Goal: Information Seeking & Learning: Learn about a topic

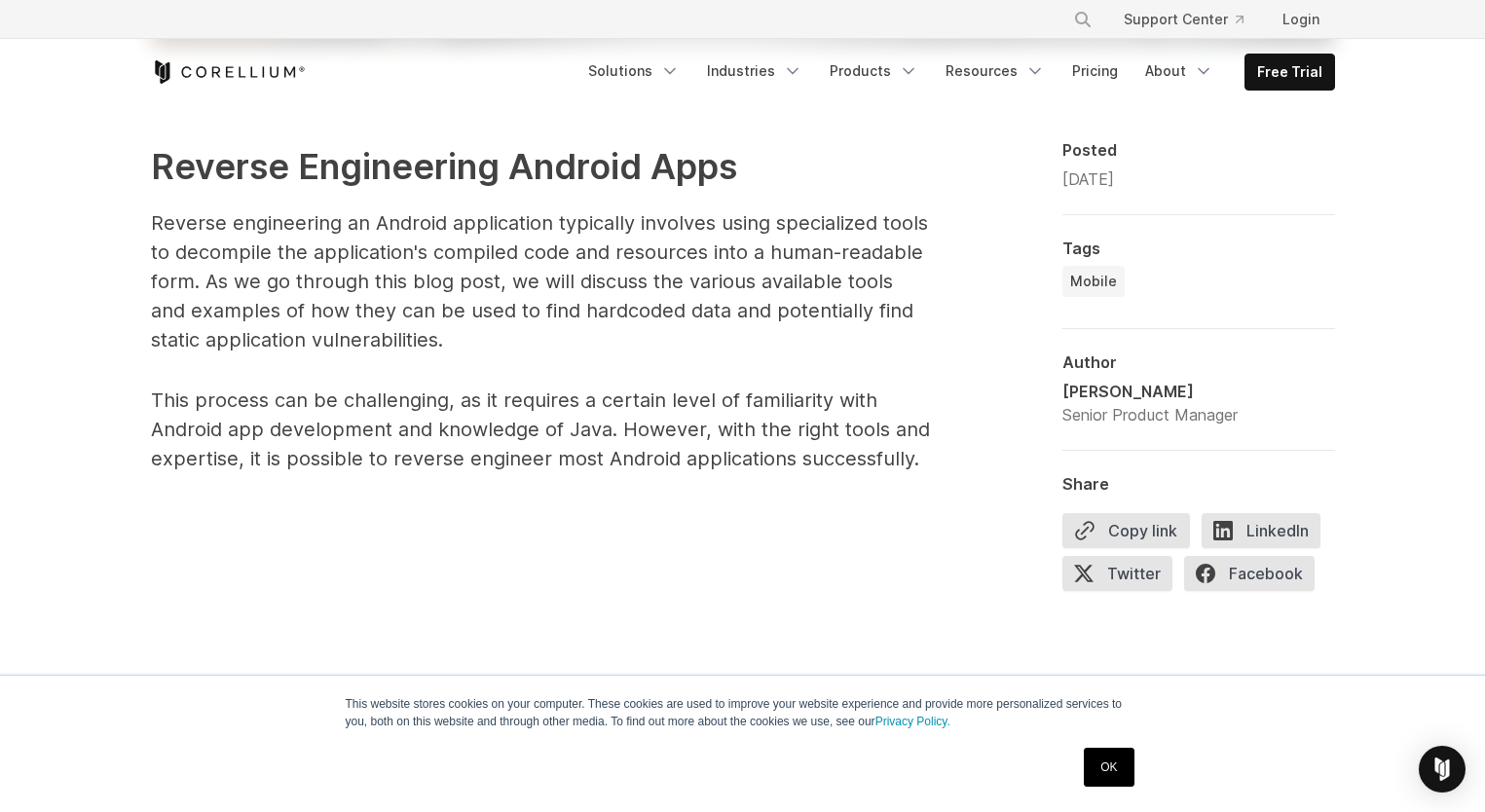
scroll to position [1364, 0]
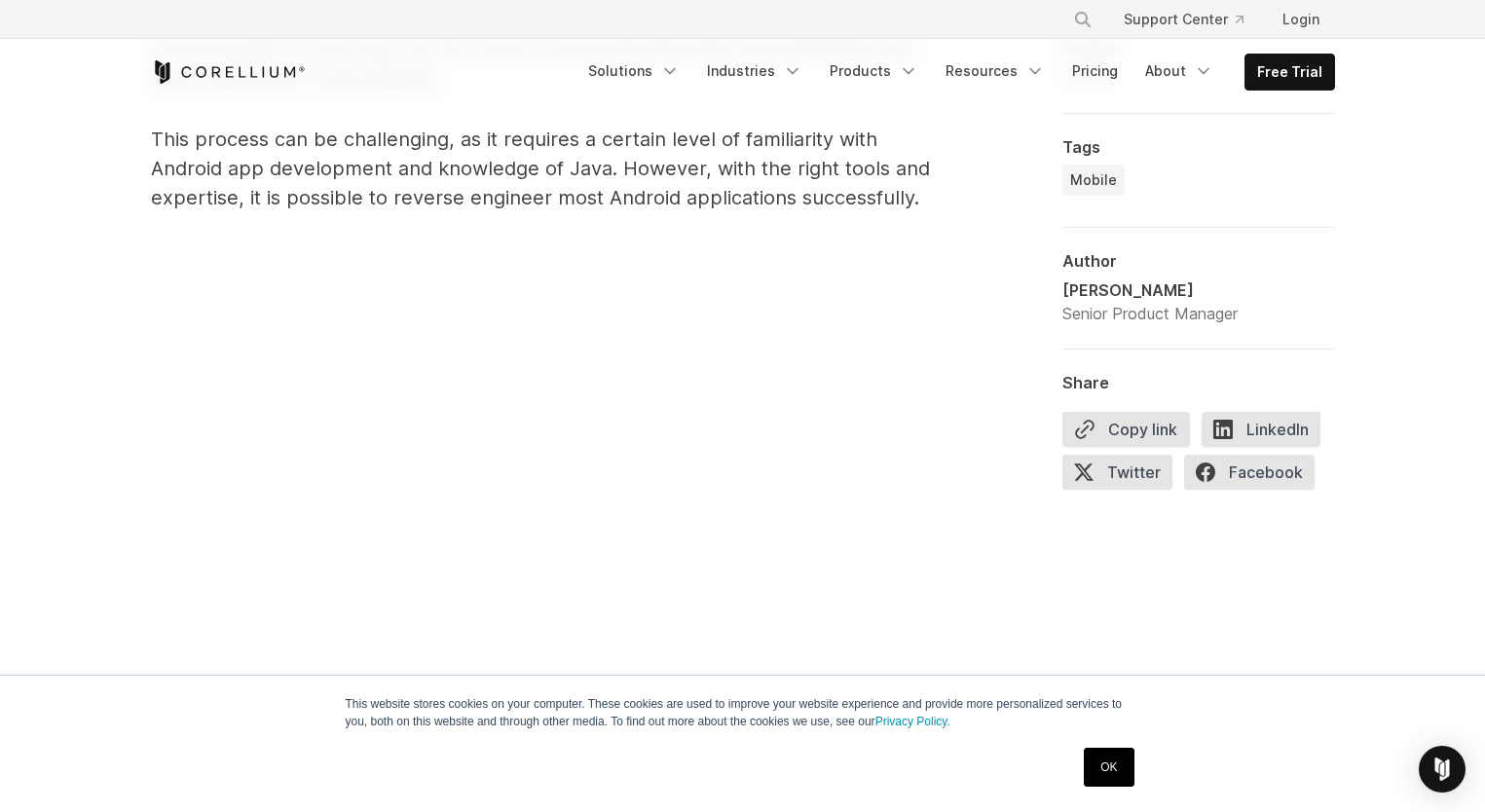
click at [1116, 769] on link "OK" at bounding box center [1109, 768] width 49 height 39
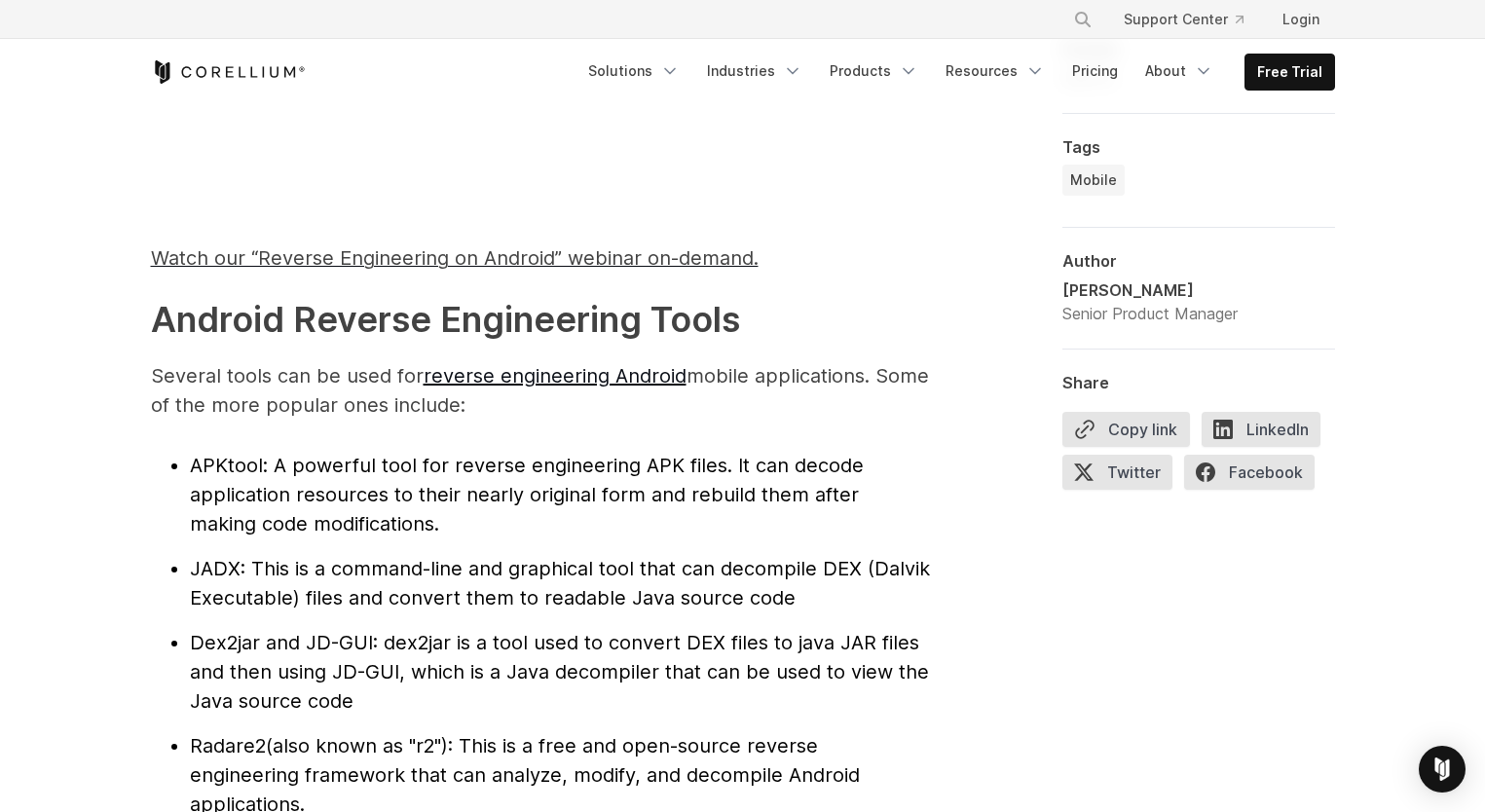
scroll to position [1948, 0]
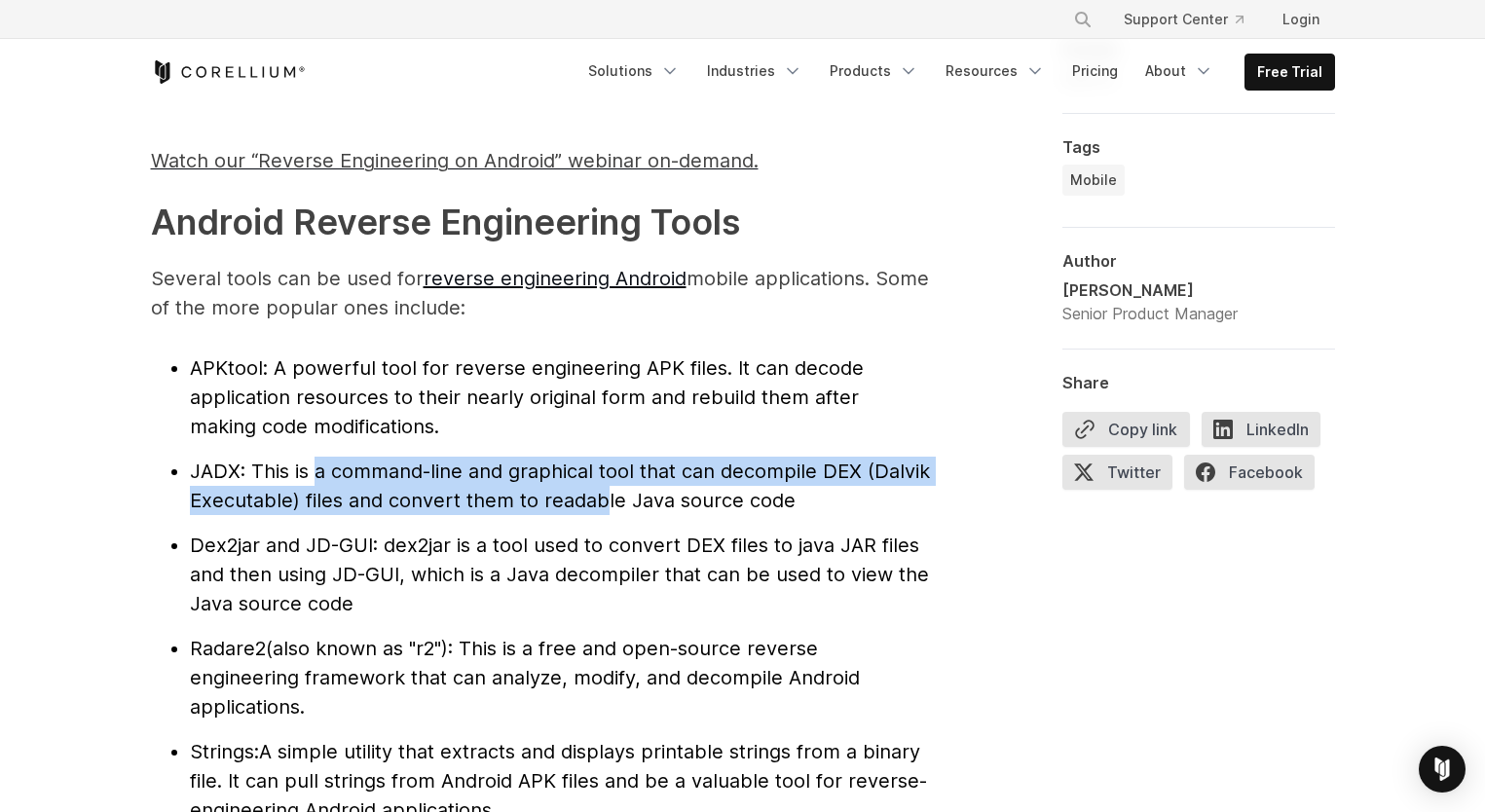
drag, startPoint x: 315, startPoint y: 473, endPoint x: 605, endPoint y: 502, distance: 291.4
click at [605, 502] on span ": This is a command-line and graphical tool that can decompile DEX (Dalvik Exec…" at bounding box center [560, 486] width 740 height 52
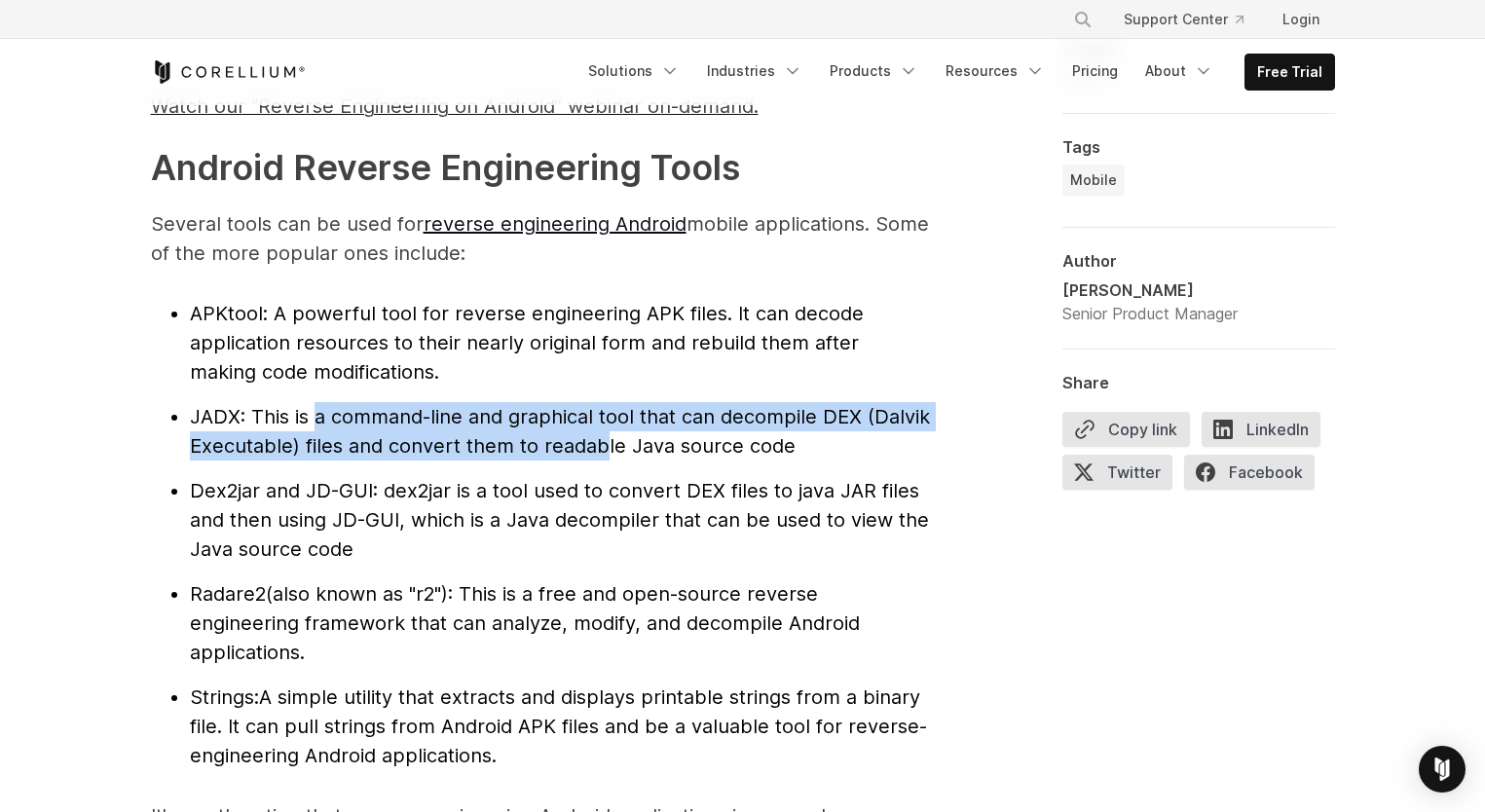
scroll to position [2046, 0]
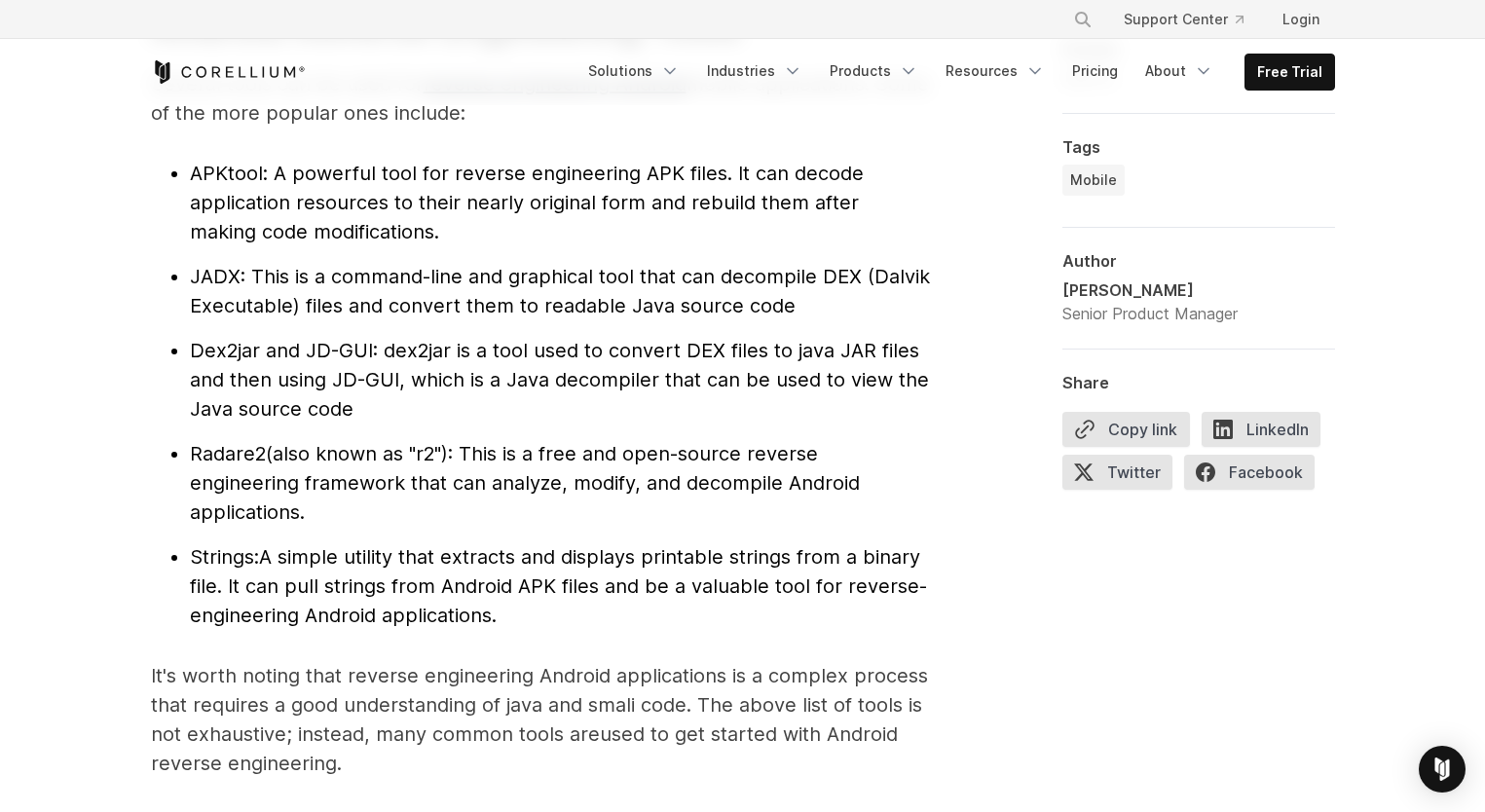
scroll to position [2240, 0]
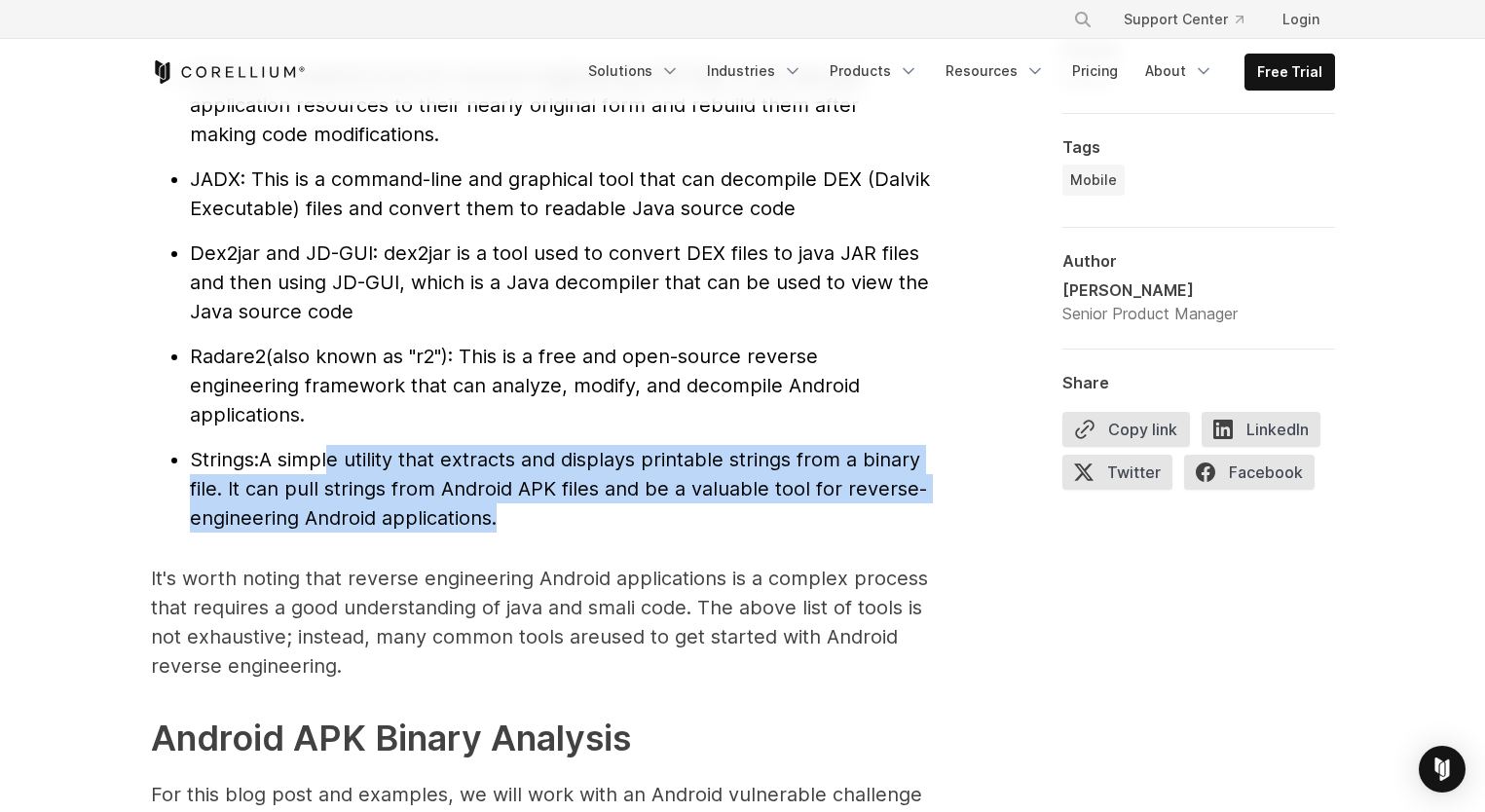
drag, startPoint x: 335, startPoint y: 449, endPoint x: 571, endPoint y: 508, distance: 243.3
click at [571, 508] on li "Strings: A simple utility that extracts and displays printable strings from a b…" at bounding box center [560, 489] width 740 height 88
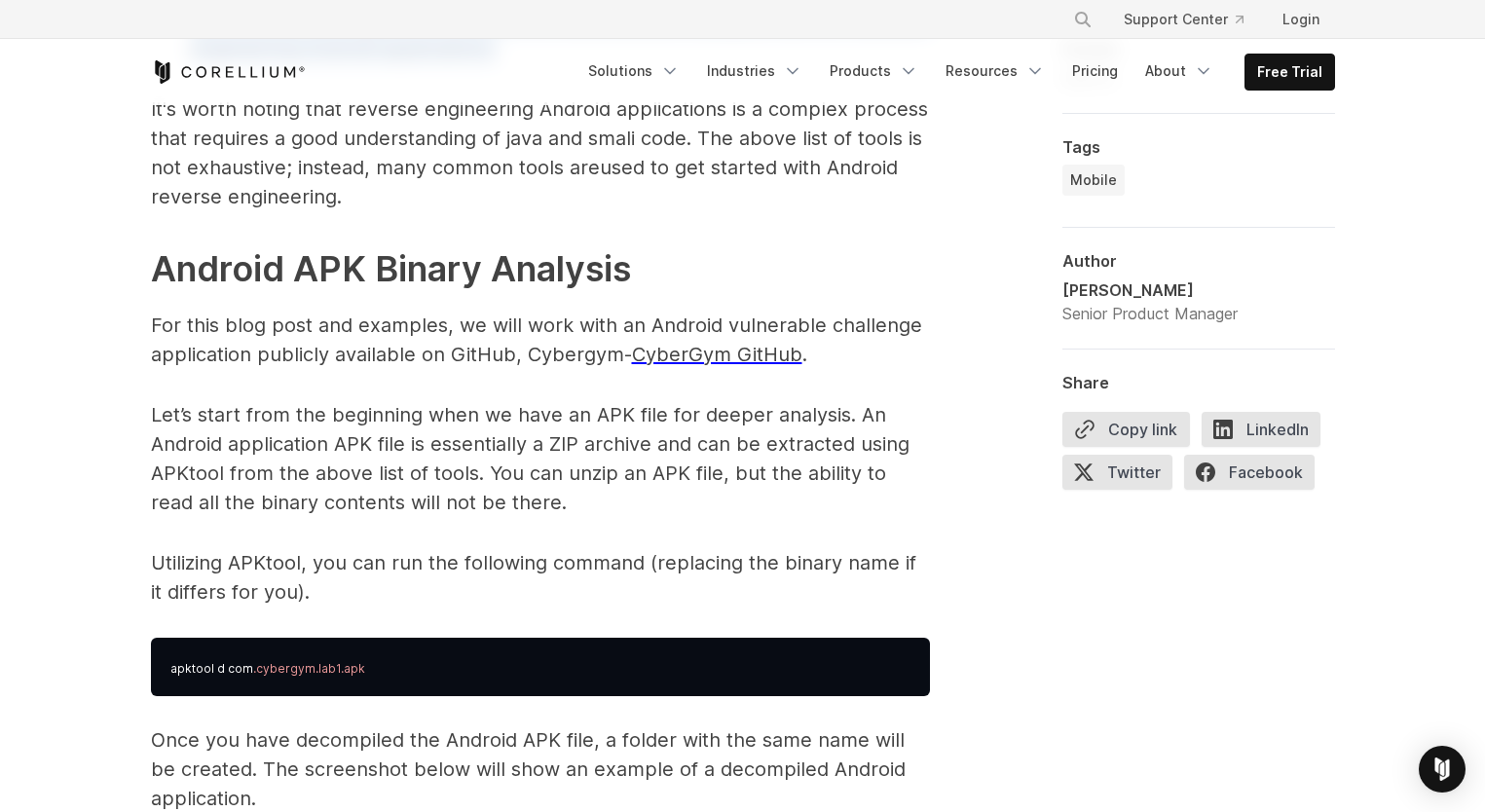
scroll to position [2728, 0]
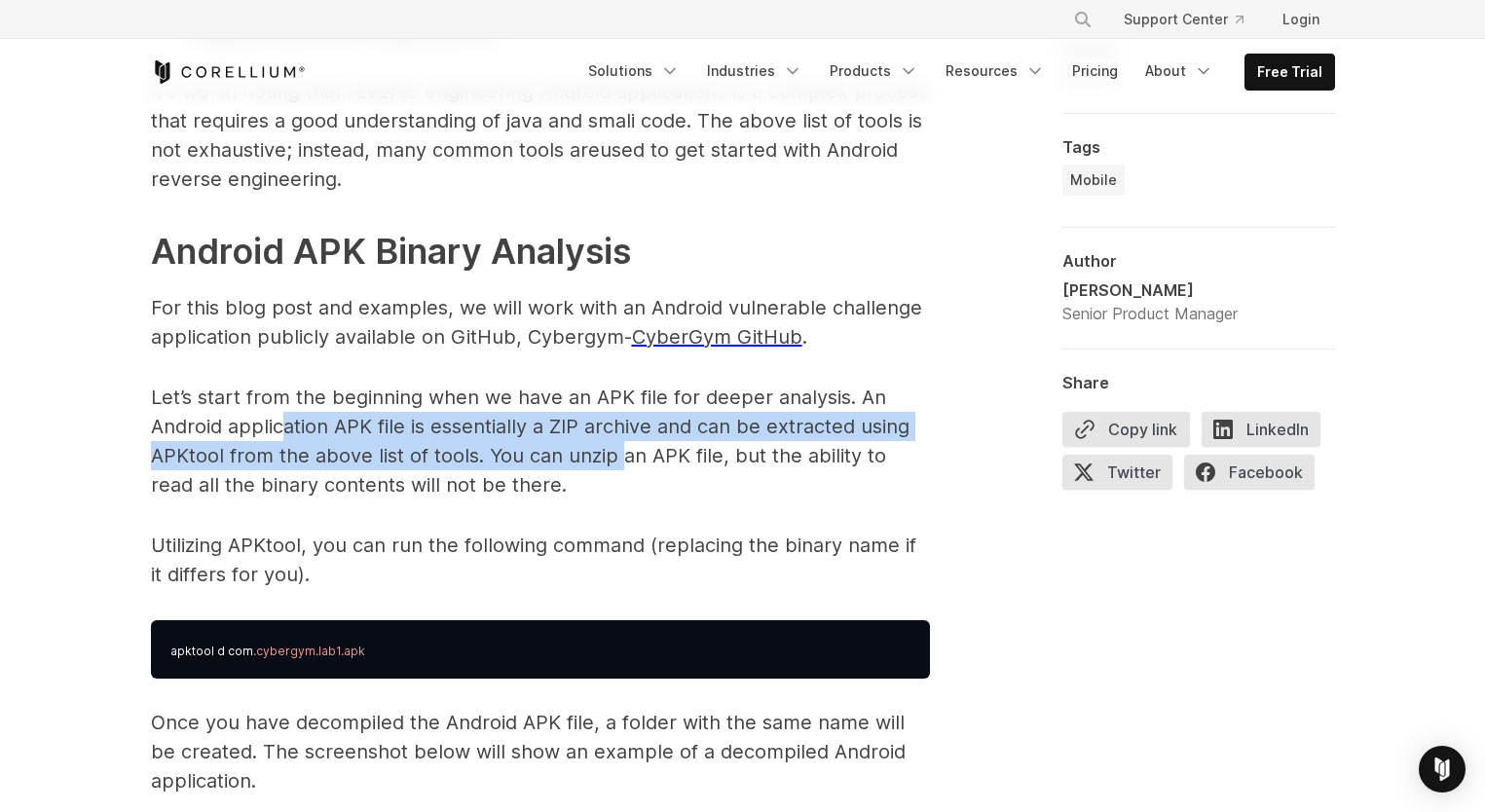
drag, startPoint x: 283, startPoint y: 421, endPoint x: 619, endPoint y: 454, distance: 337.6
click at [619, 454] on p "Let’s start from the beginning when we have an APK file for deeper analysis. An…" at bounding box center [540, 440] width 779 height 117
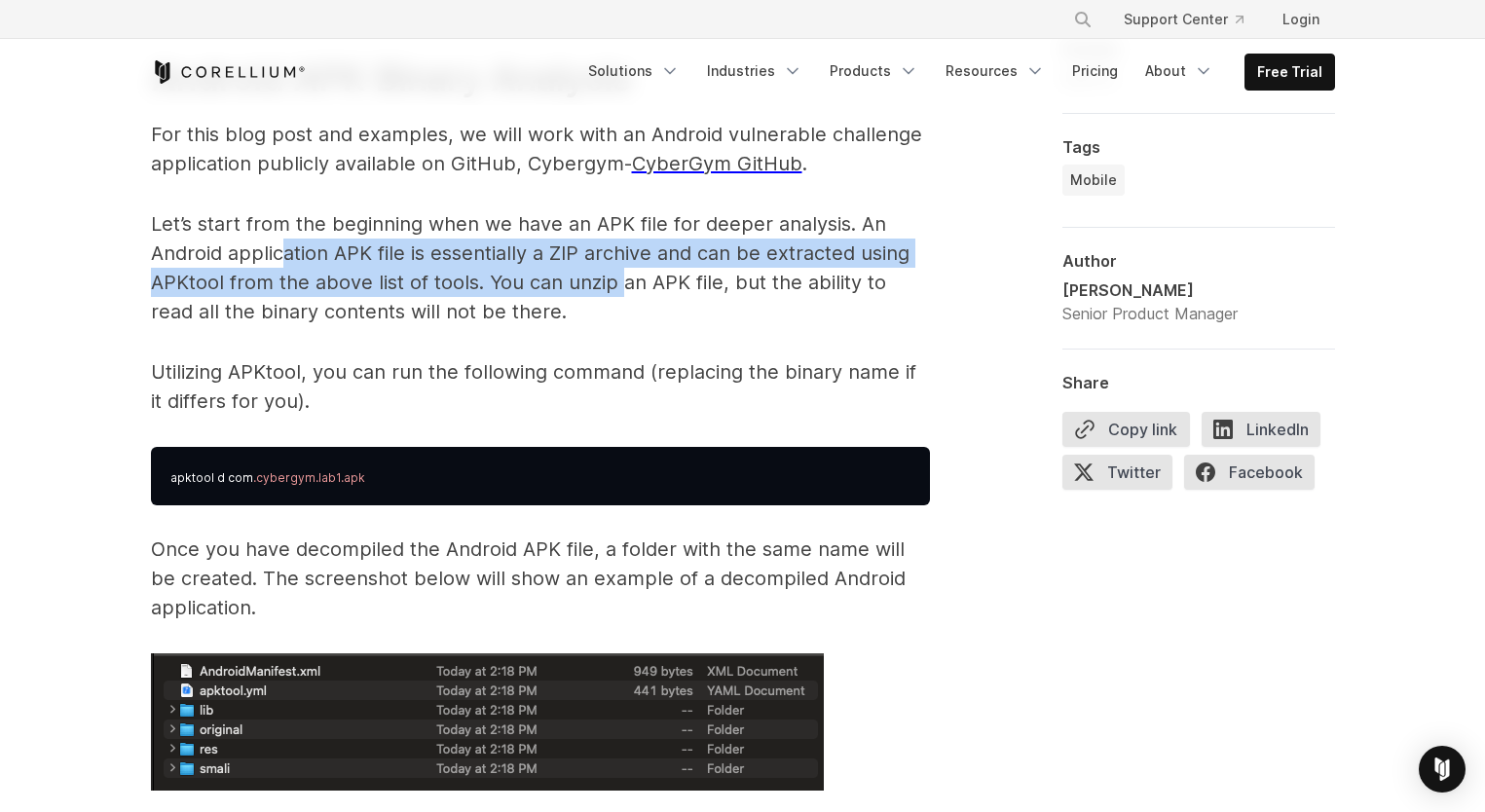
scroll to position [2922, 0]
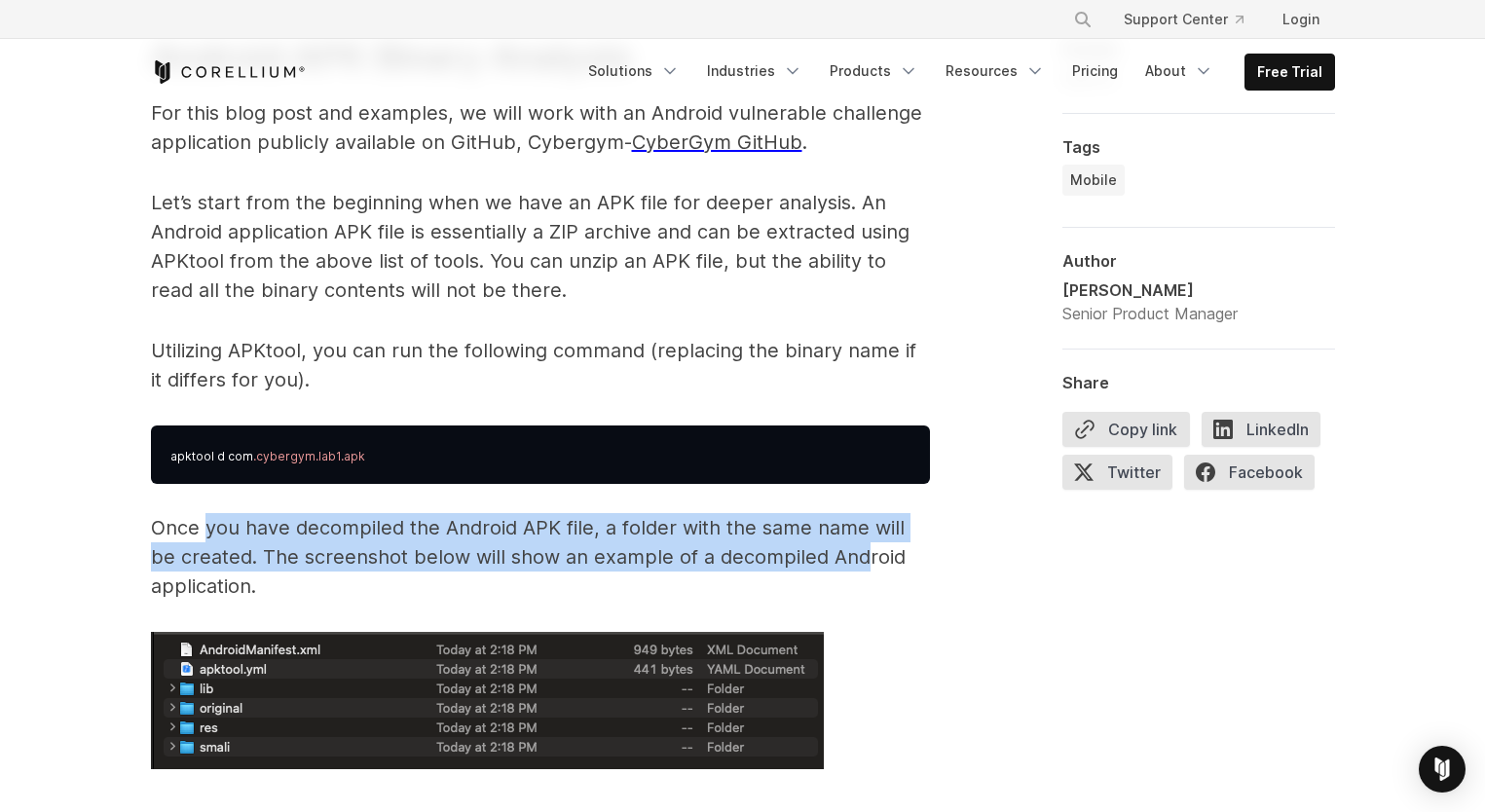
drag, startPoint x: 209, startPoint y: 528, endPoint x: 833, endPoint y: 568, distance: 625.3
click at [833, 568] on p "Once you have decompiled the Android APK file, a folder with the same name will…" at bounding box center [540, 557] width 779 height 88
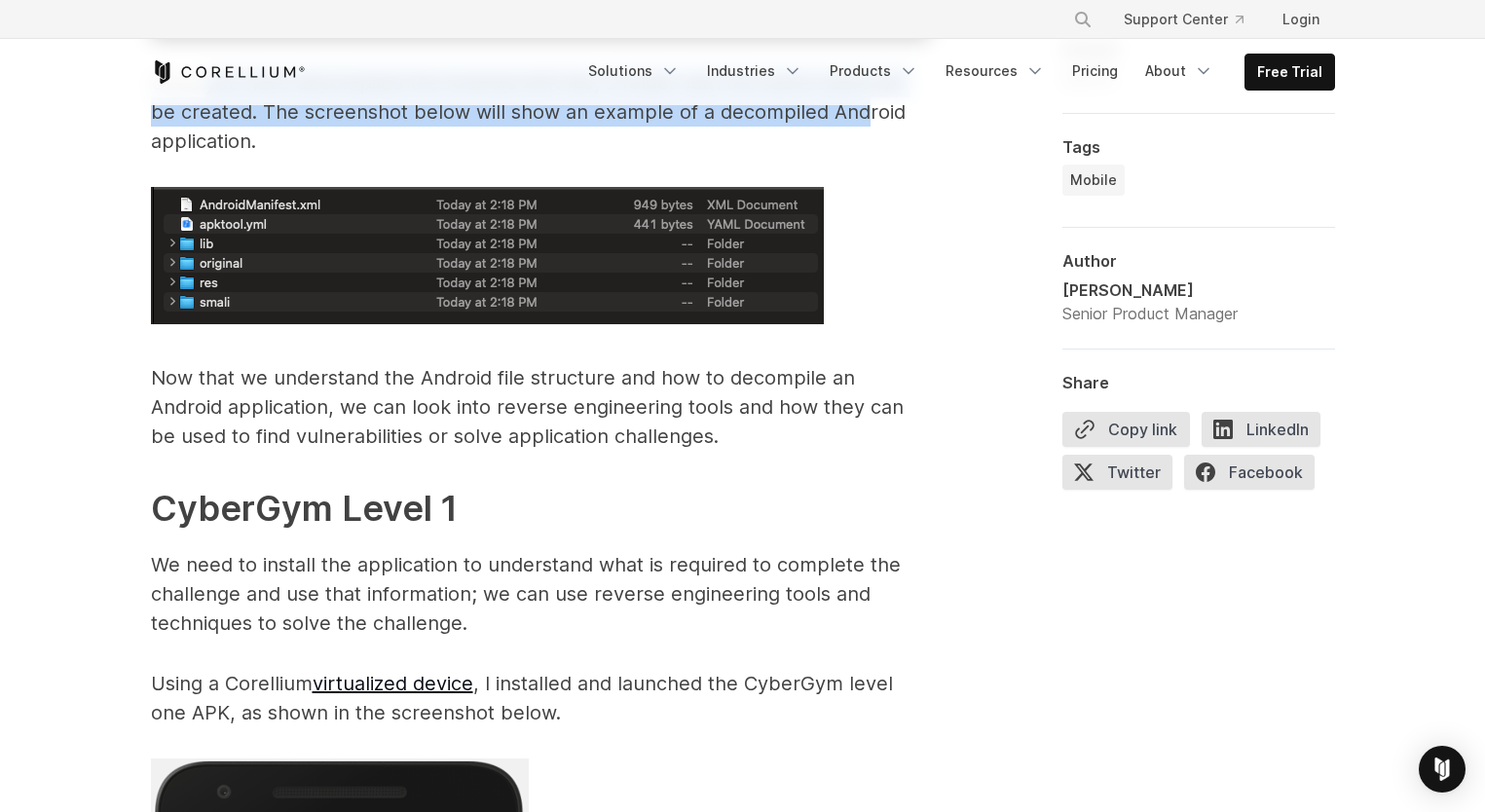
scroll to position [3410, 0]
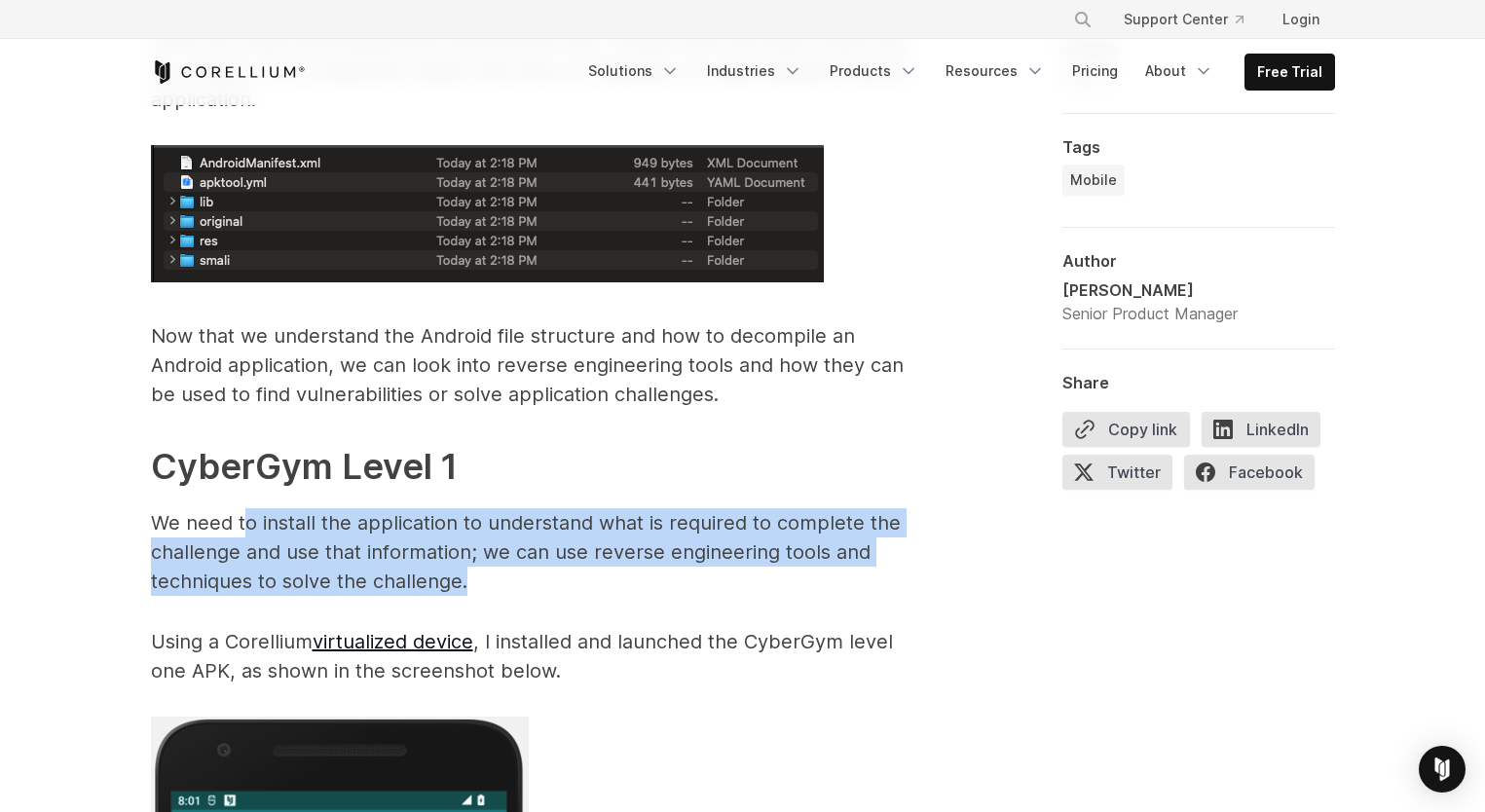
drag, startPoint x: 243, startPoint y: 517, endPoint x: 684, endPoint y: 566, distance: 443.7
click at [670, 570] on p "We need to install the application to understand what is required to complete t…" at bounding box center [540, 552] width 779 height 88
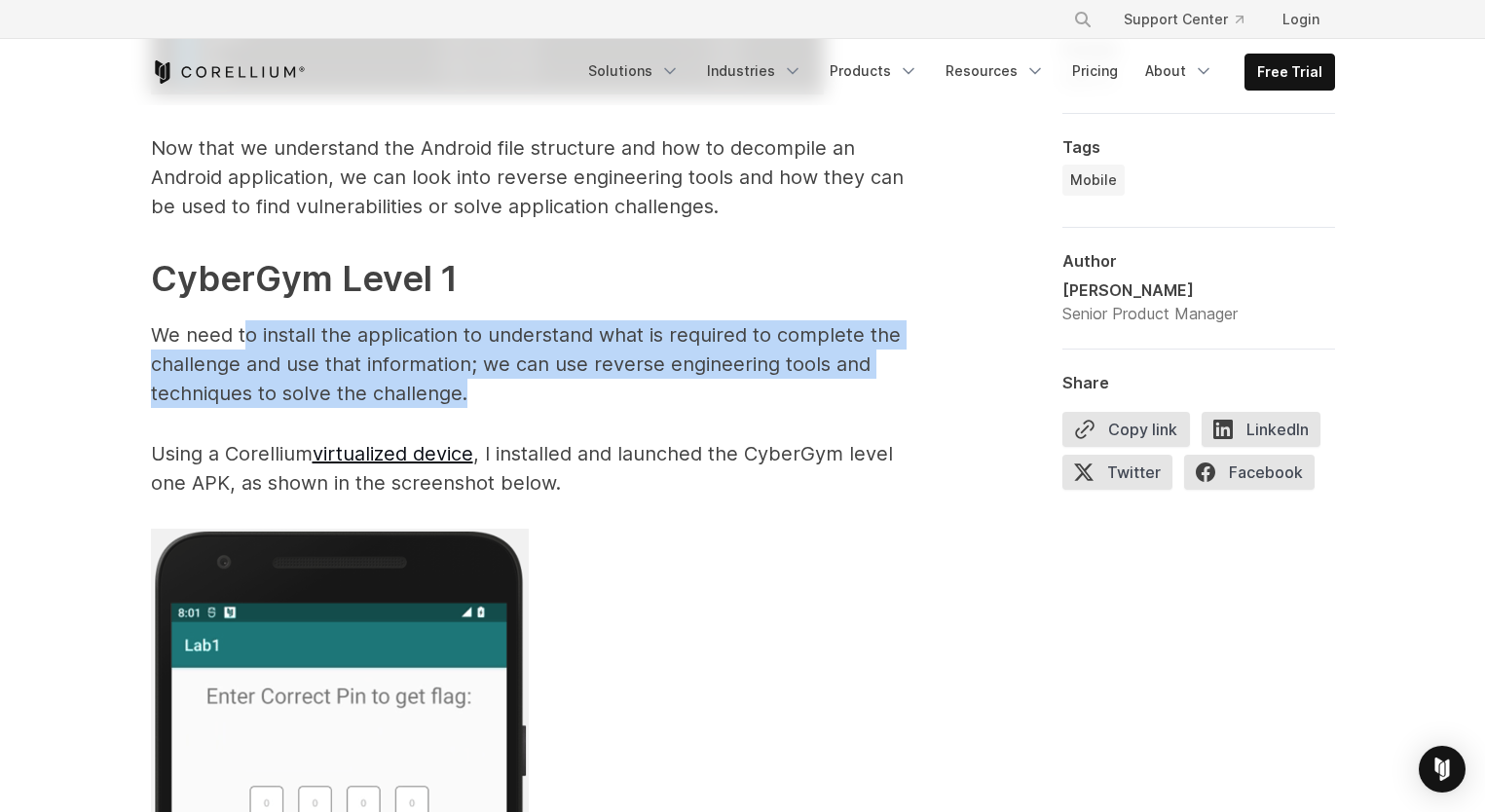
scroll to position [3604, 0]
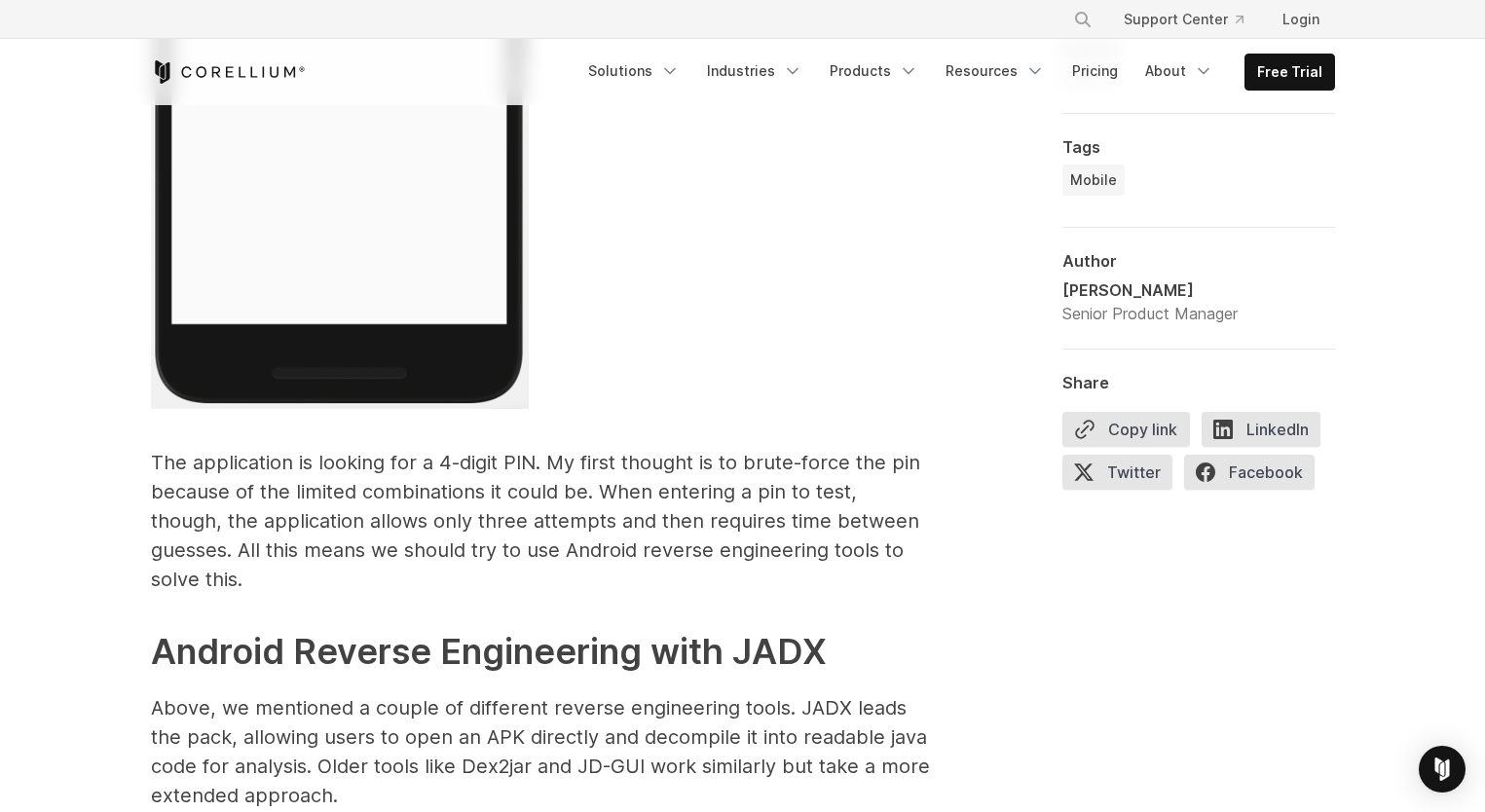
scroll to position [4481, 0]
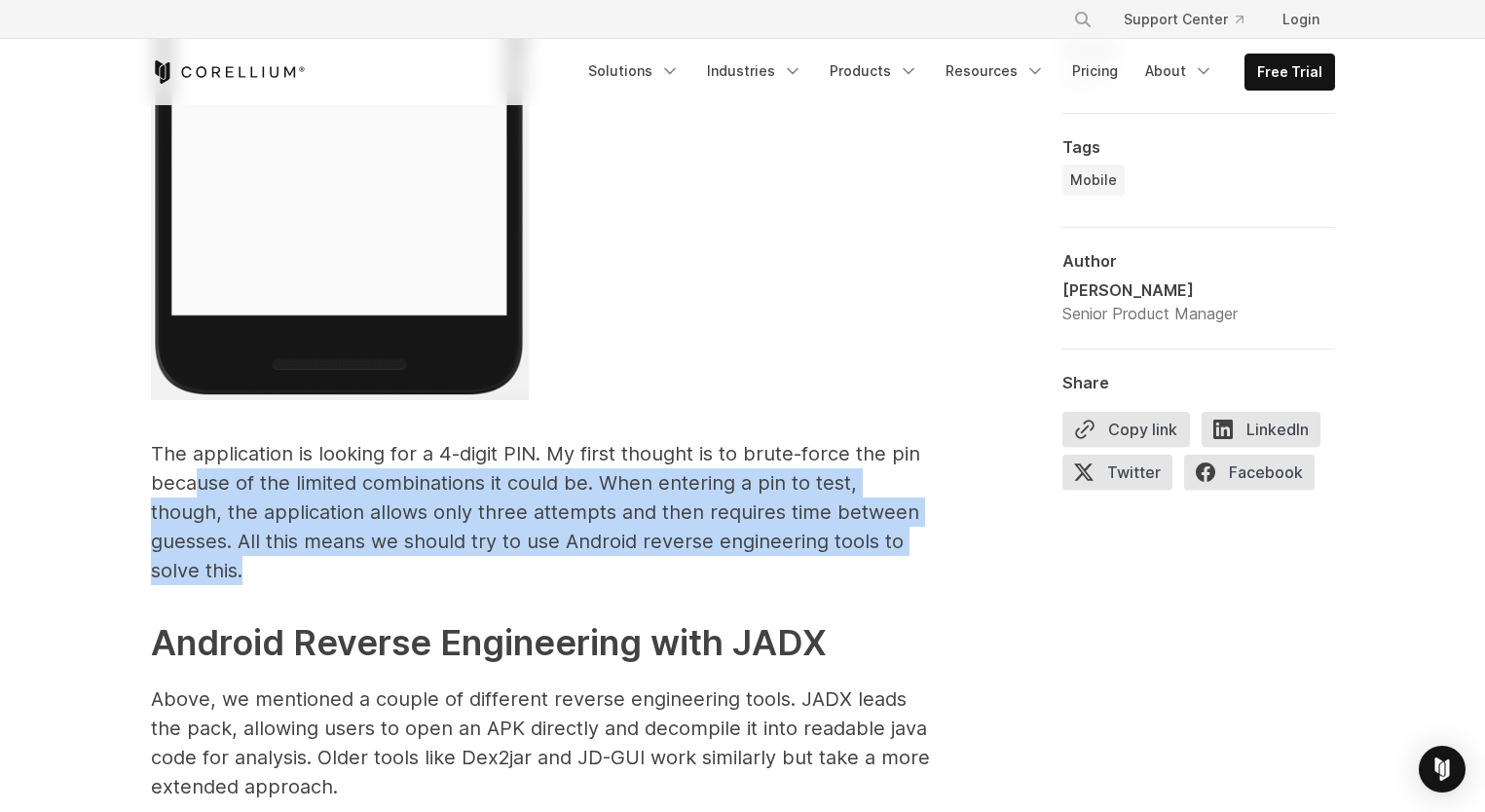
drag, startPoint x: 200, startPoint y: 479, endPoint x: 914, endPoint y: 545, distance: 717.0
click at [914, 545] on p "The application is looking for a 4-digit PIN. My first thought is to brute-forc…" at bounding box center [540, 512] width 779 height 146
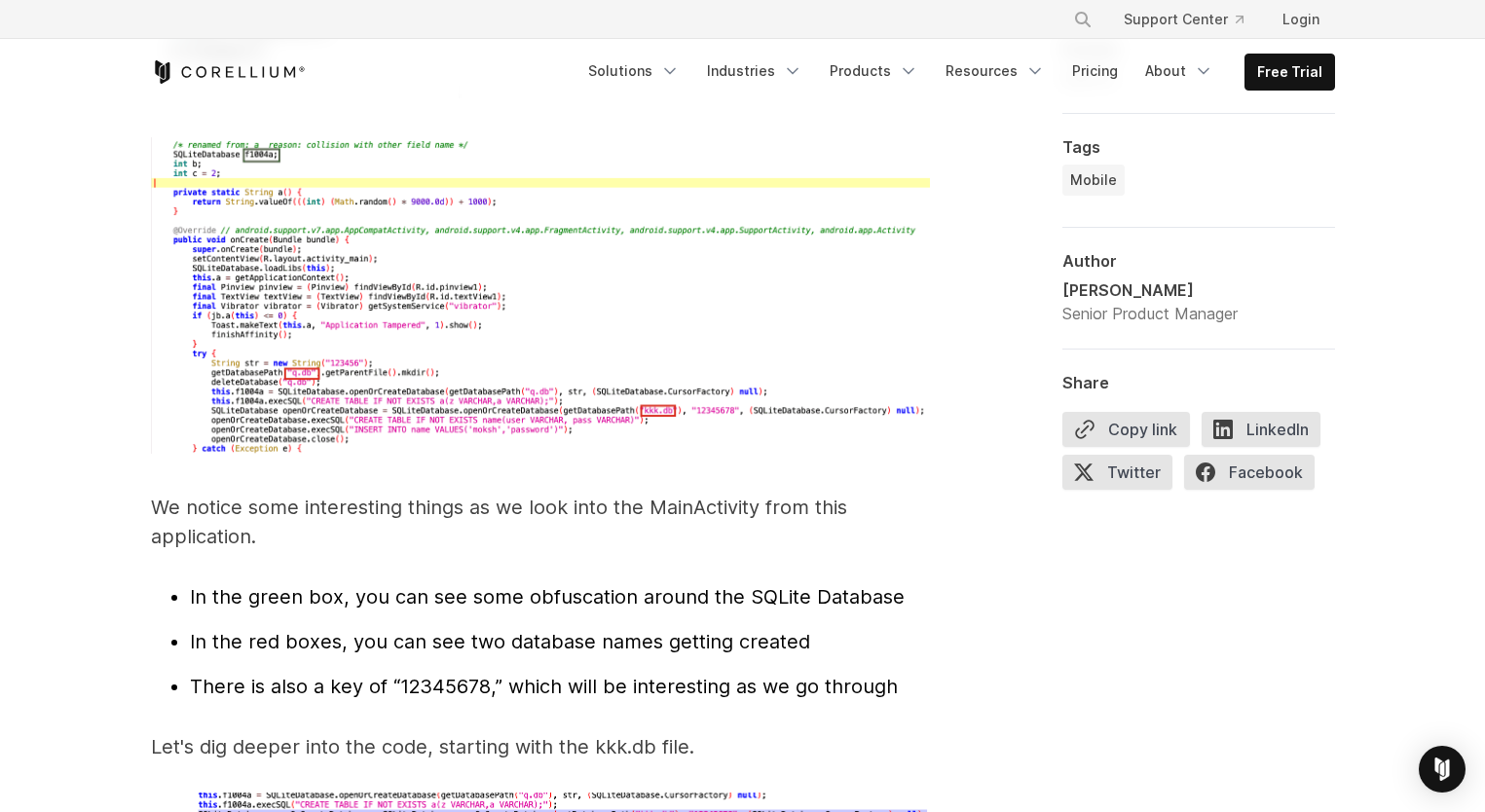
scroll to position [5845, 0]
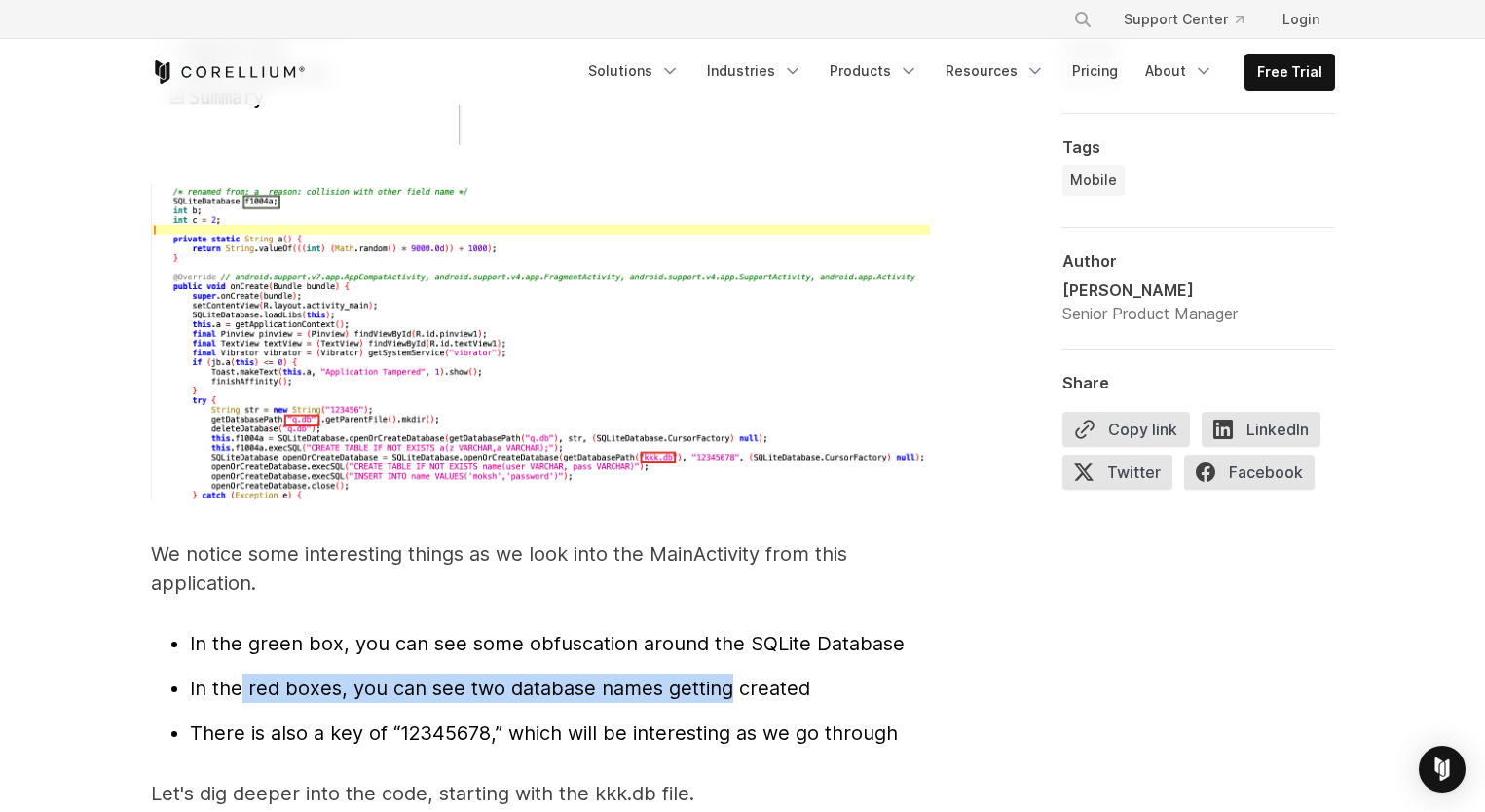
drag, startPoint x: 280, startPoint y: 676, endPoint x: 721, endPoint y: 656, distance: 441.5
click at [721, 677] on span "In the red boxes, you can see two database names getting created" at bounding box center [501, 689] width 621 height 24
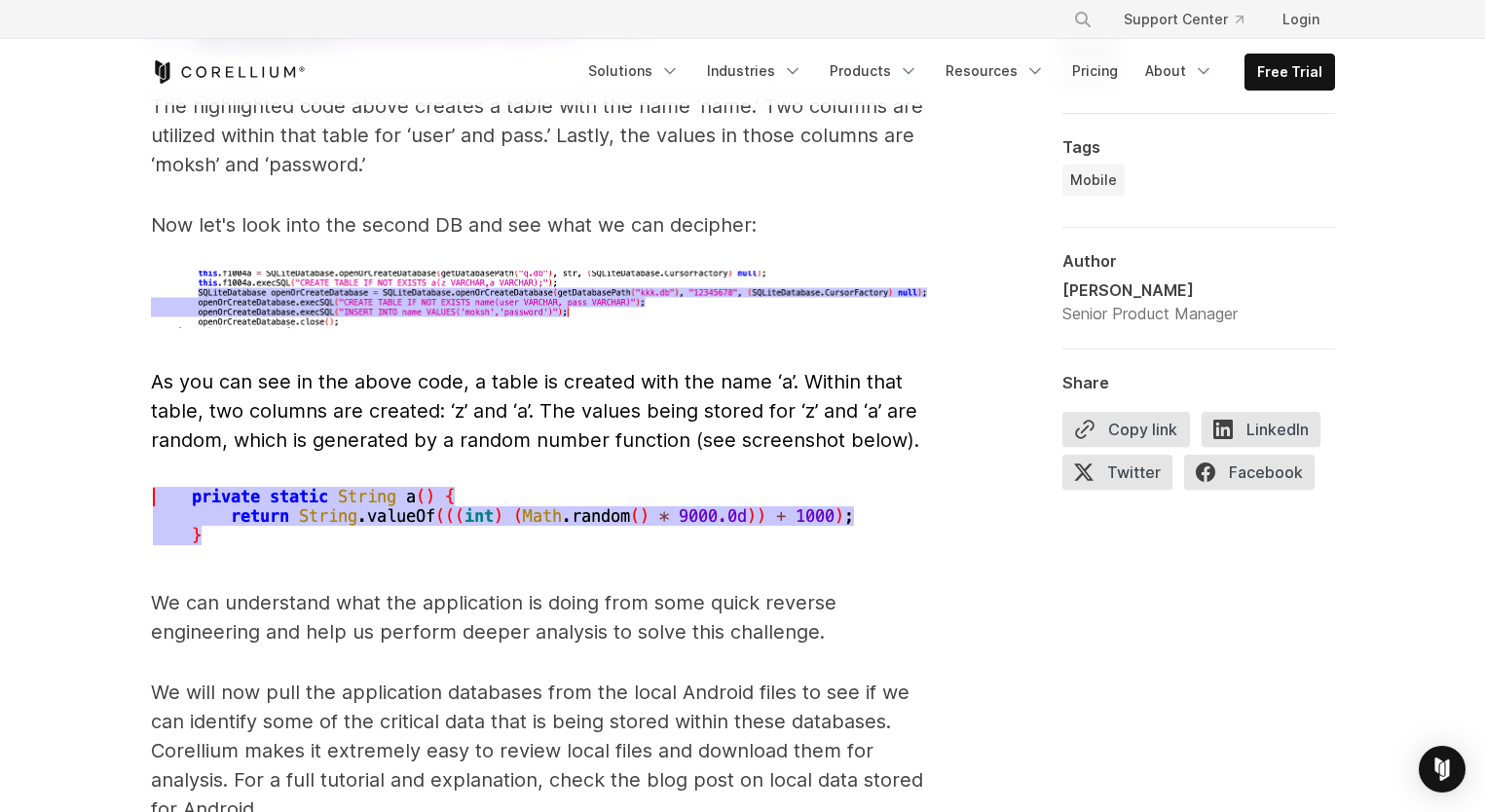
scroll to position [6721, 0]
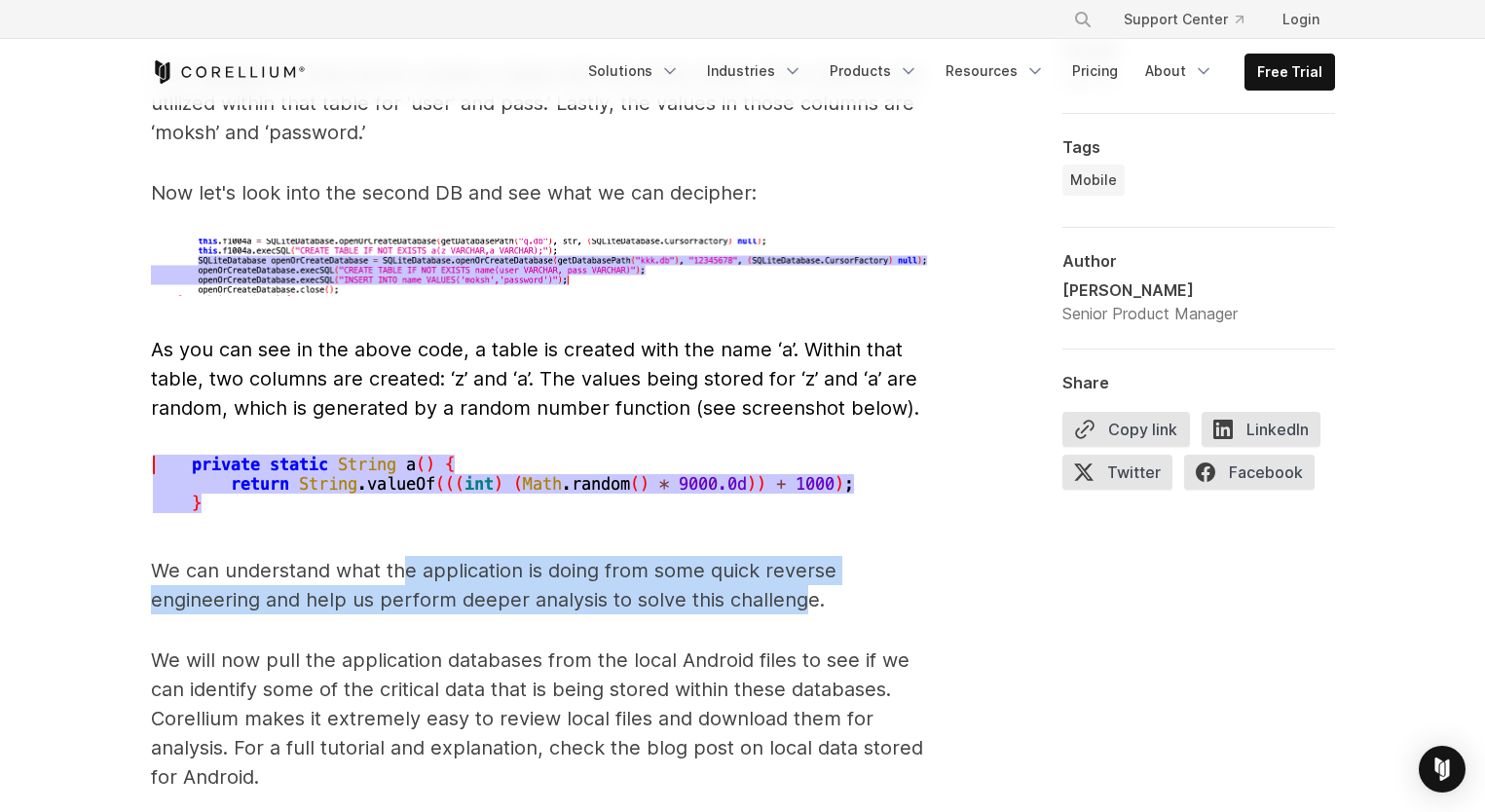
drag, startPoint x: 401, startPoint y: 541, endPoint x: 800, endPoint y: 566, distance: 399.8
click at [800, 566] on p "We can understand what the application is doing from some quick reverse enginee…" at bounding box center [540, 584] width 779 height 58
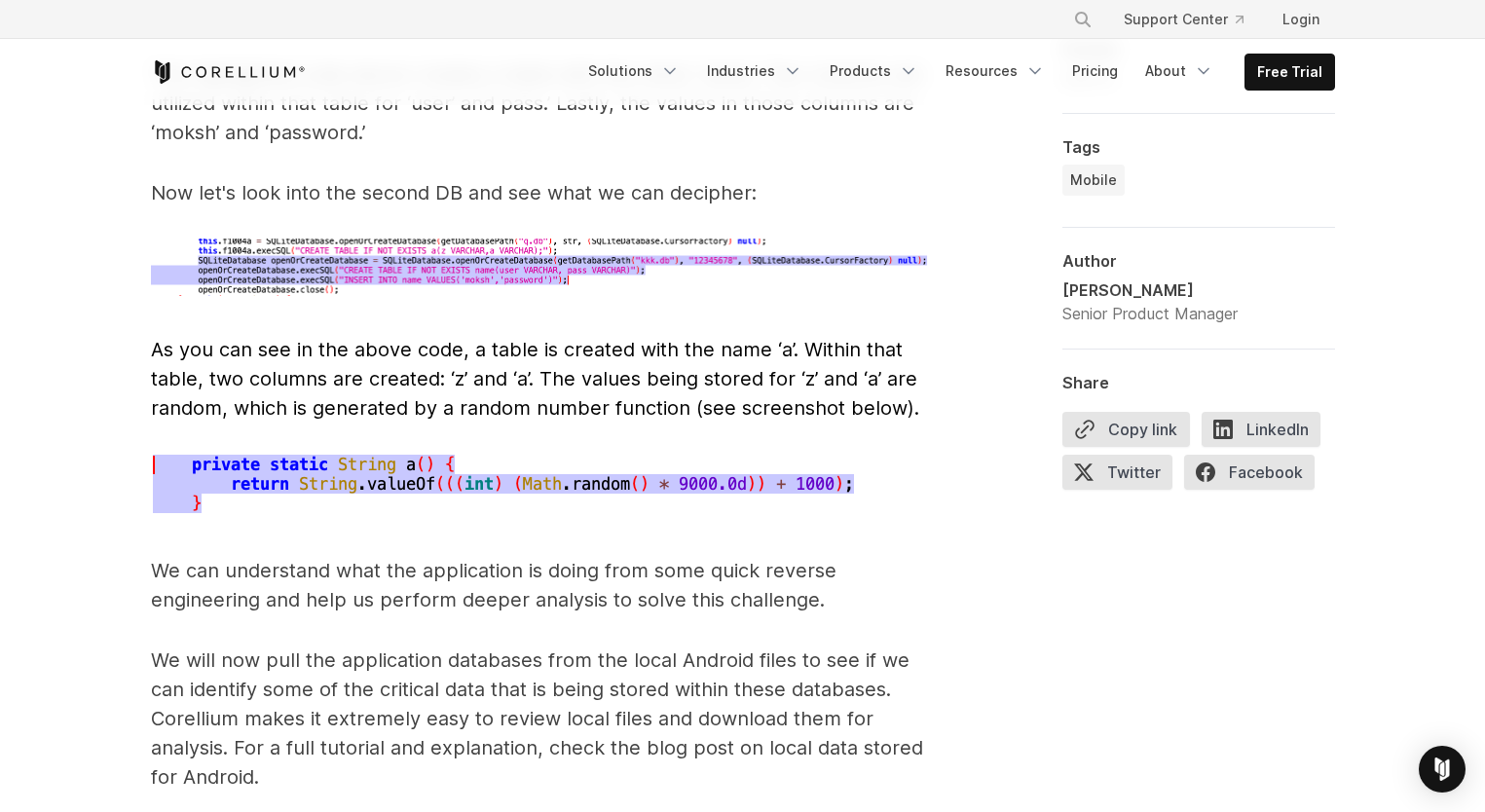
click at [372, 645] on p "We will now pull the application databases from the local Android files to see …" at bounding box center [540, 718] width 779 height 146
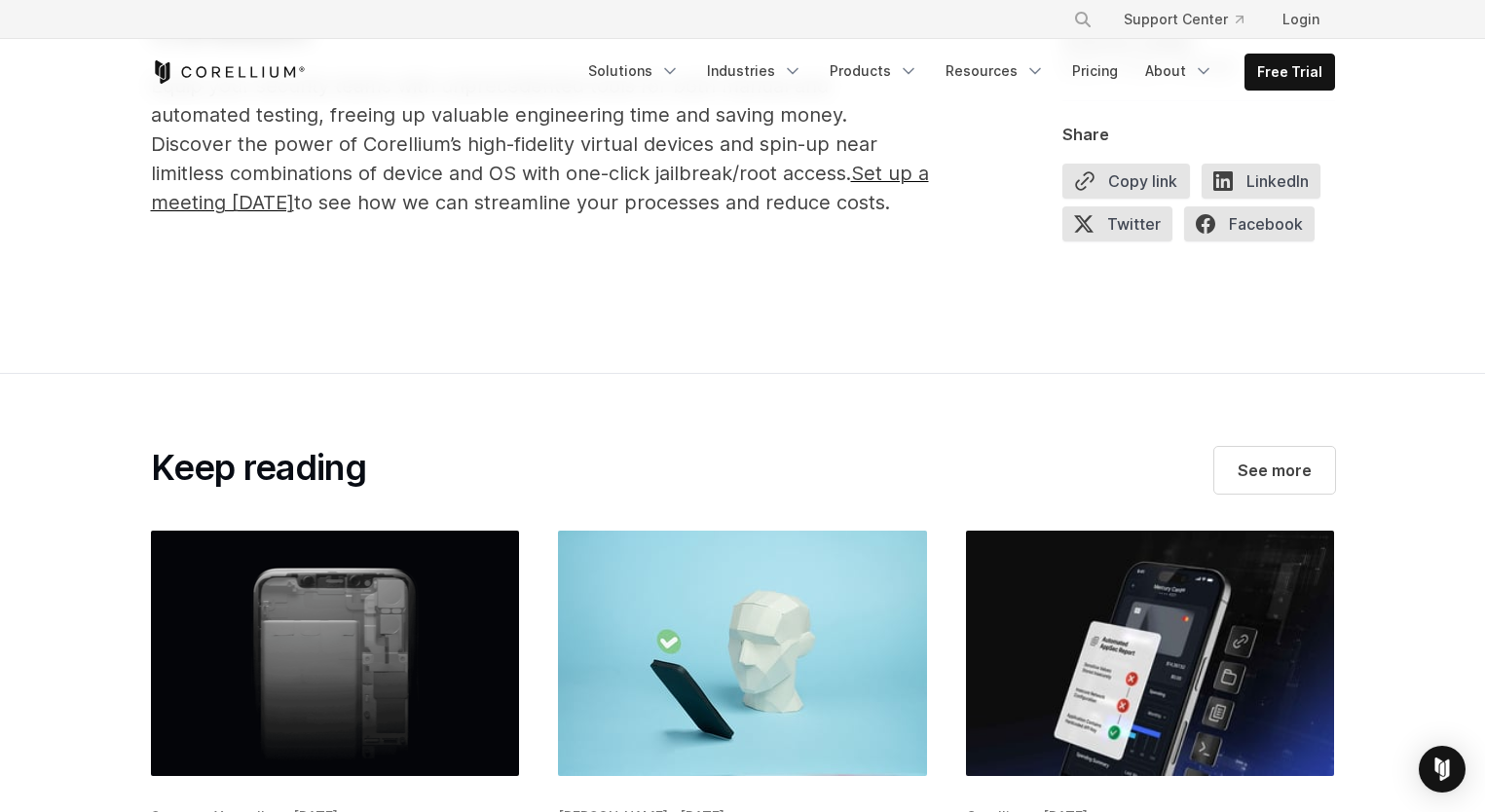
scroll to position [10228, 0]
